Goal: Communication & Community: Answer question/provide support

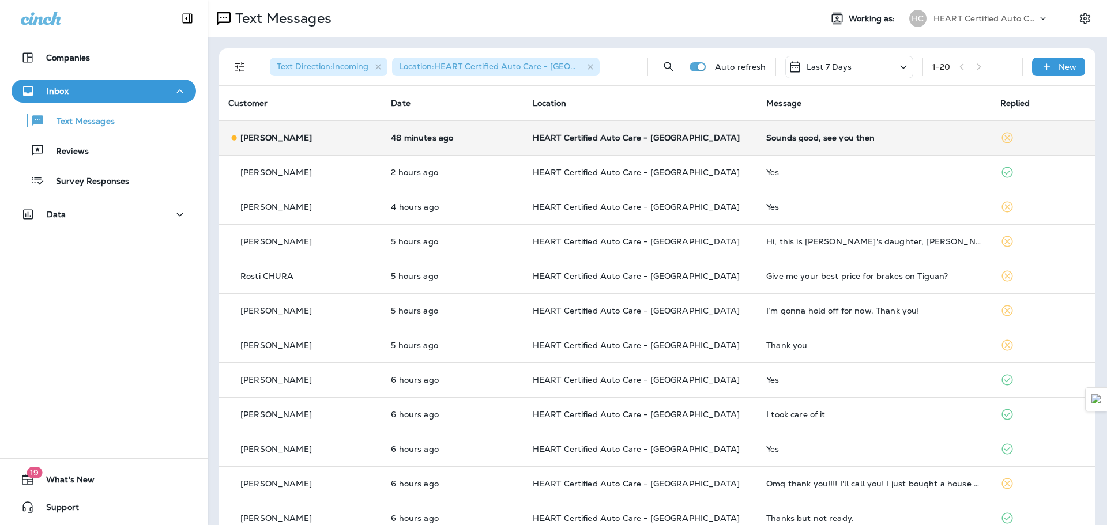
click at [849, 136] on div "Sounds good, see you then" at bounding box center [873, 137] width 215 height 9
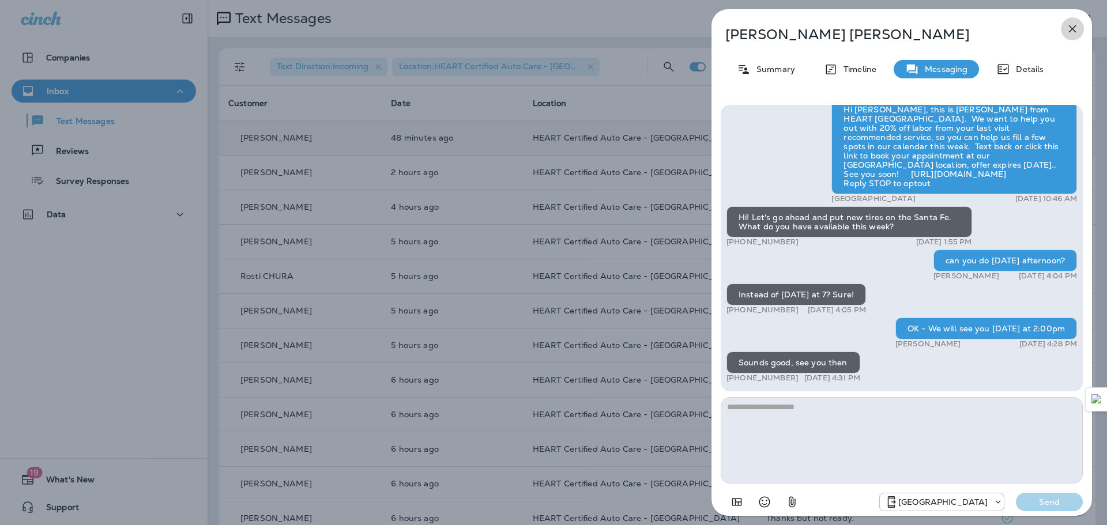
click at [1075, 27] on icon "button" at bounding box center [1072, 28] width 7 height 7
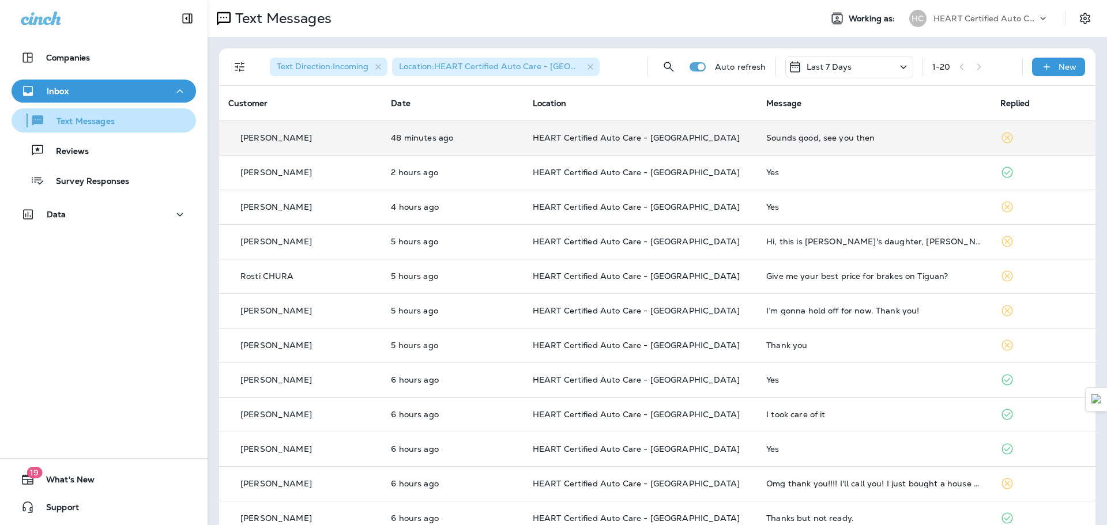
click at [104, 118] on p "Text Messages" at bounding box center [80, 121] width 70 height 11
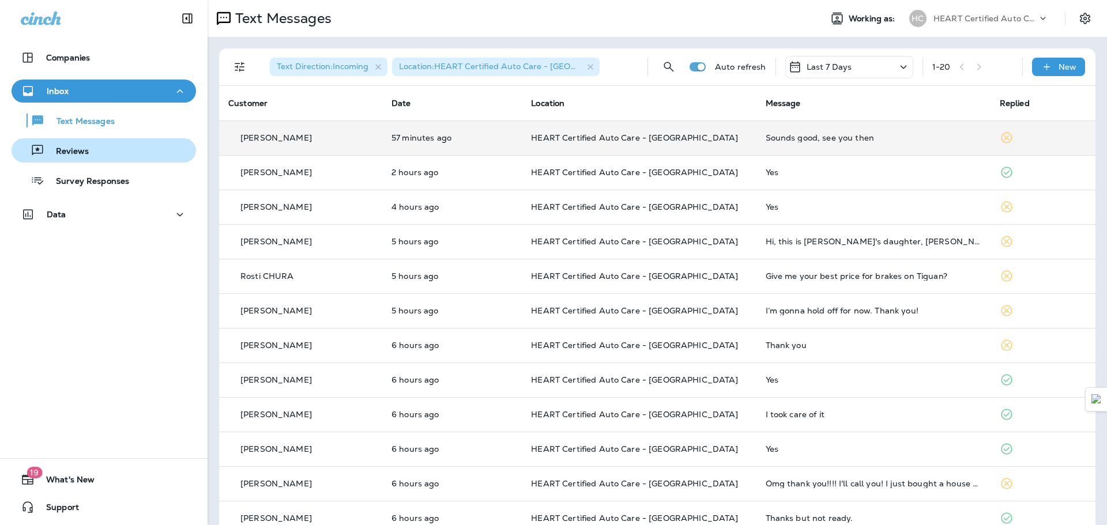
click at [76, 153] on p "Reviews" at bounding box center [66, 151] width 44 height 11
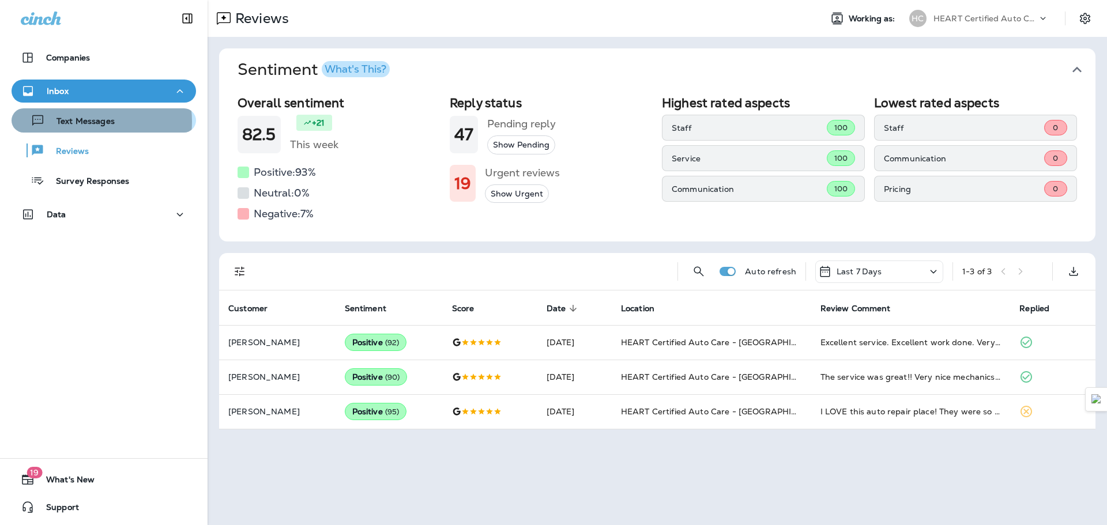
click at [86, 122] on p "Text Messages" at bounding box center [80, 121] width 70 height 11
